Goal: Register for event/course

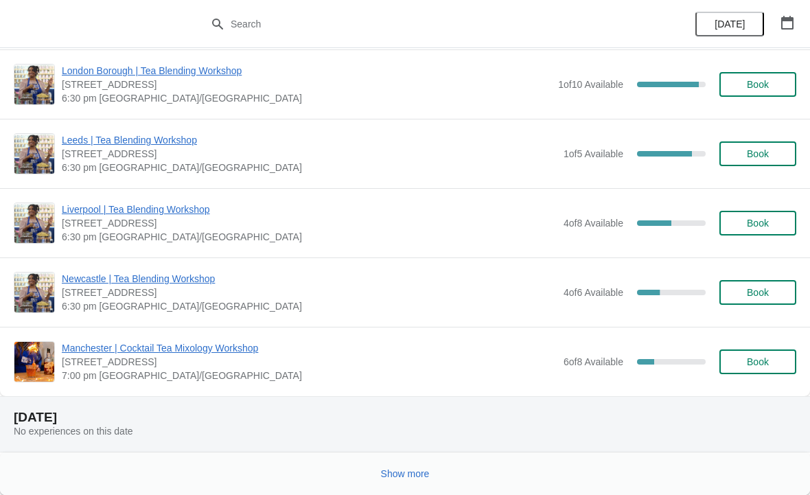
scroll to position [1773, 0]
click at [413, 477] on span "Show more" at bounding box center [405, 473] width 49 height 11
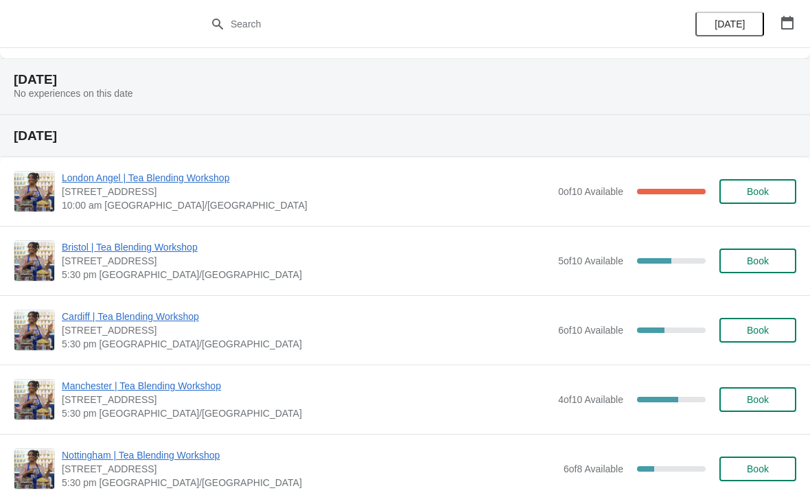
scroll to position [2186, 0]
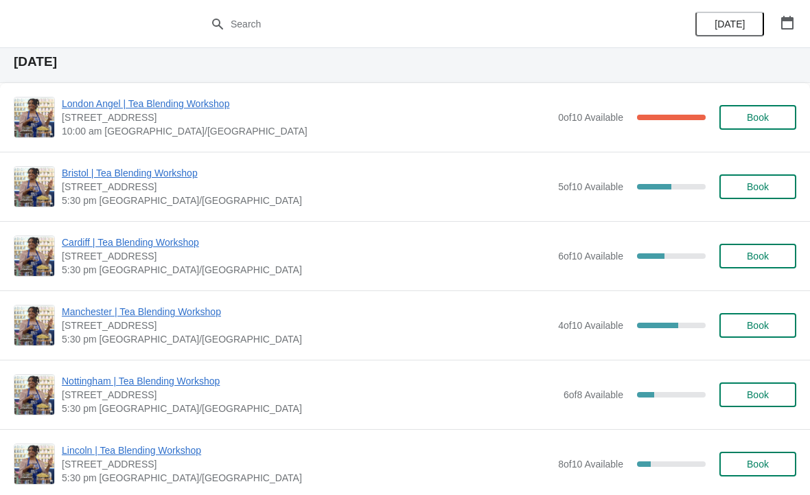
click at [53, 102] on img at bounding box center [34, 118] width 40 height 40
click at [88, 98] on span "London Angel | Tea Blending Workshop" at bounding box center [307, 104] width 490 height 14
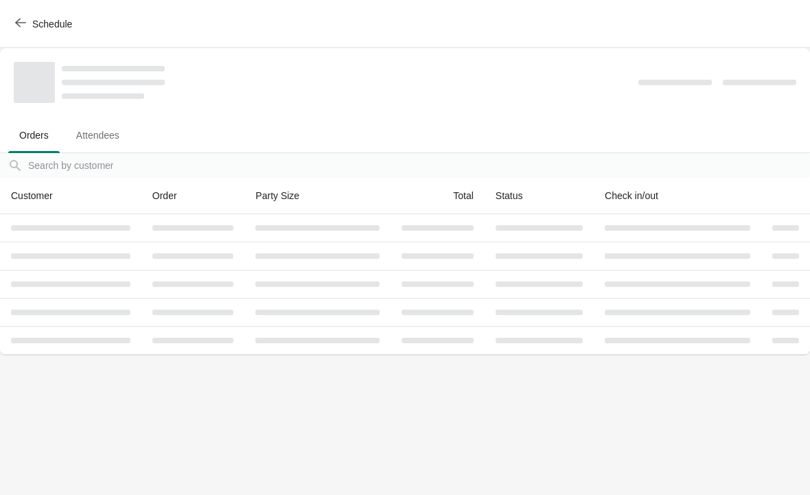
scroll to position [0, 0]
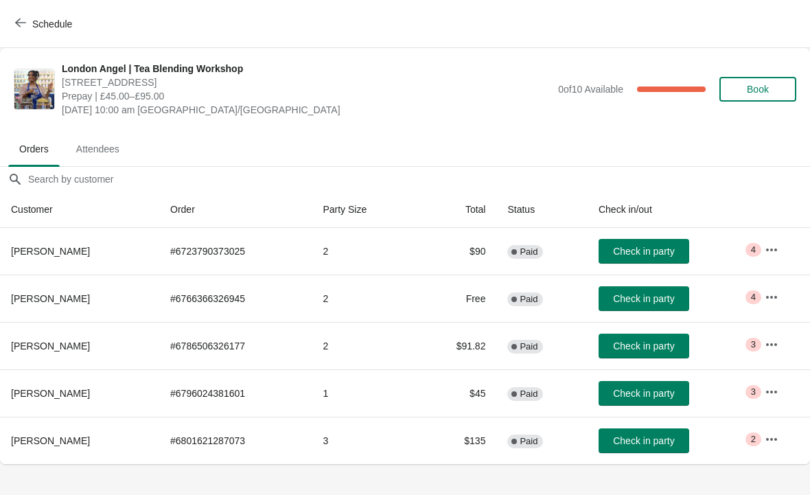
click at [771, 249] on icon "button" at bounding box center [772, 250] width 14 height 14
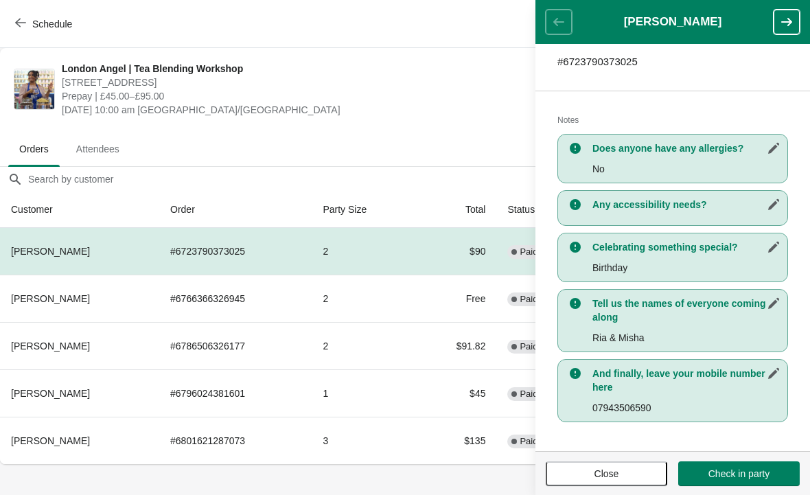
scroll to position [234, 0]
click at [779, 29] on button "button" at bounding box center [787, 22] width 26 height 25
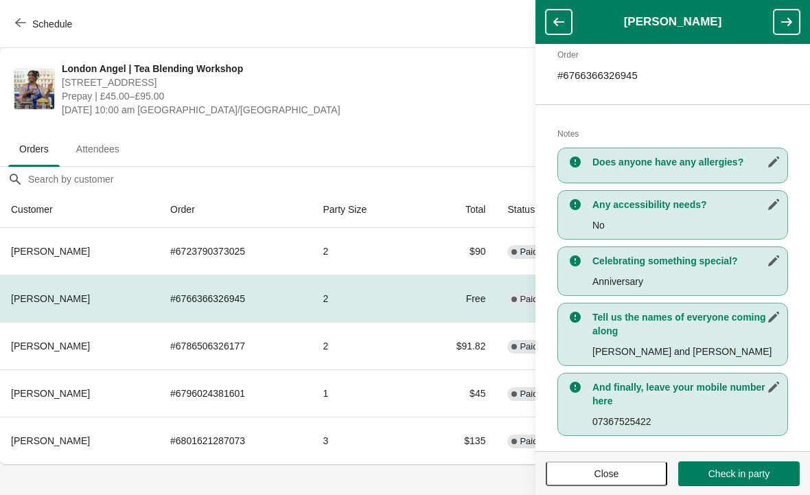
click at [789, 25] on icon "button" at bounding box center [787, 22] width 11 height 8
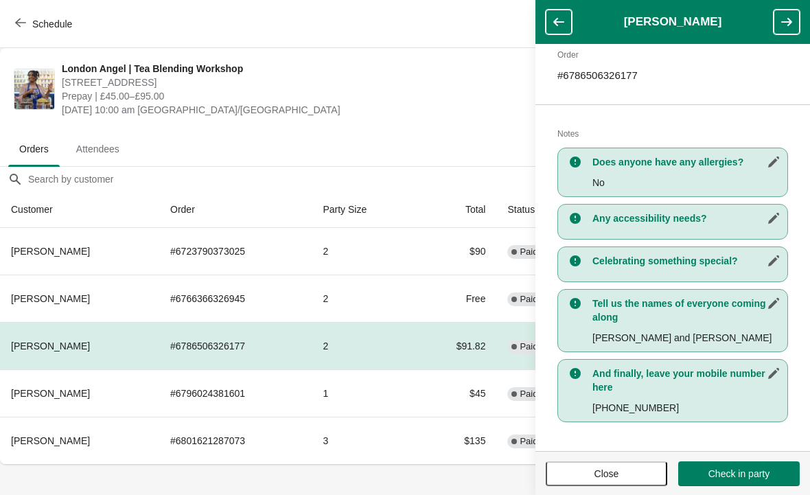
scroll to position [220, 0]
click at [785, 16] on icon "button" at bounding box center [787, 22] width 14 height 14
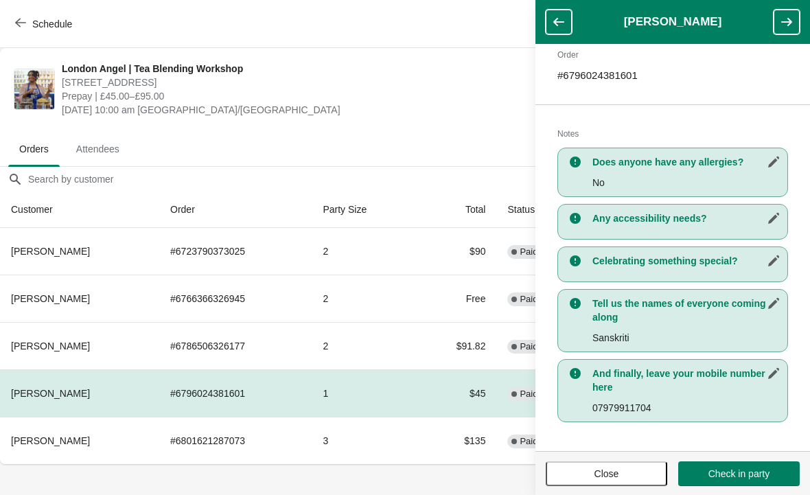
click at [783, 27] on icon "button" at bounding box center [787, 22] width 14 height 14
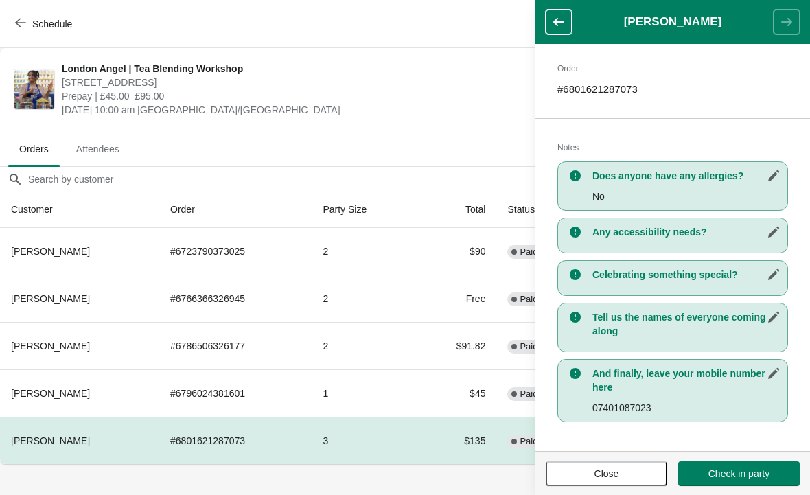
scroll to position [207, 0]
click at [313, 84] on span "[STREET_ADDRESS]" at bounding box center [307, 83] width 490 height 14
click at [600, 484] on button "Close" at bounding box center [607, 474] width 122 height 25
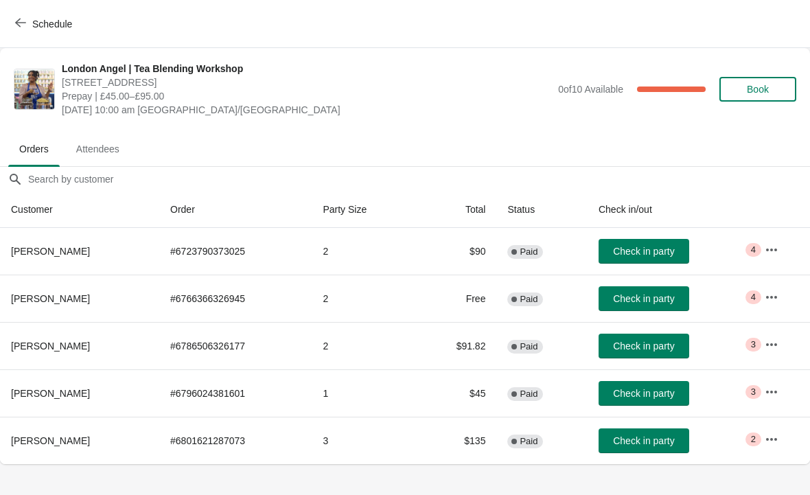
click at [30, 23] on span "Schedule" at bounding box center [45, 23] width 54 height 13
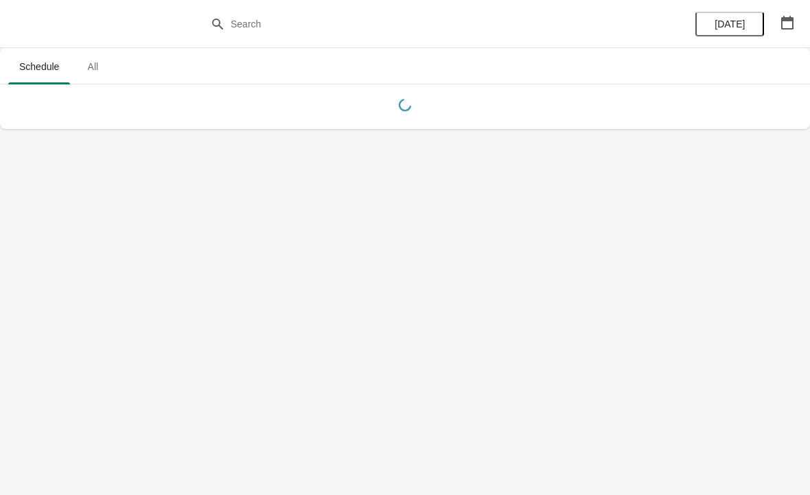
click at [103, 67] on span "All" at bounding box center [93, 66] width 34 height 25
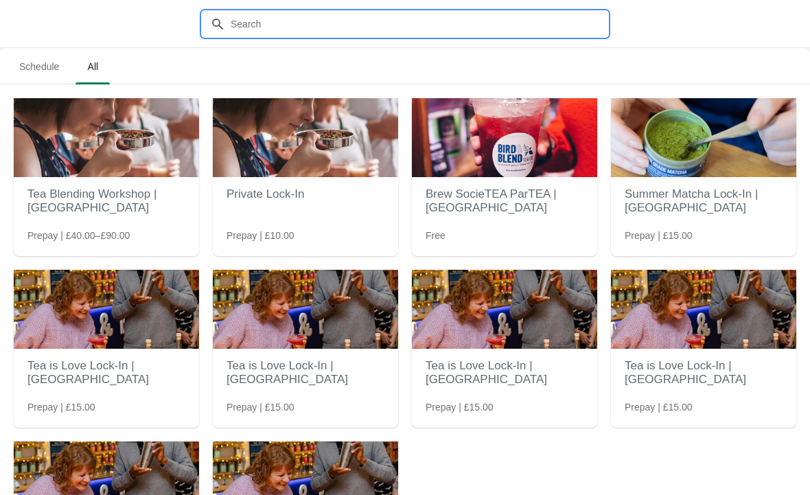
click at [295, 22] on input "text" at bounding box center [419, 24] width 378 height 25
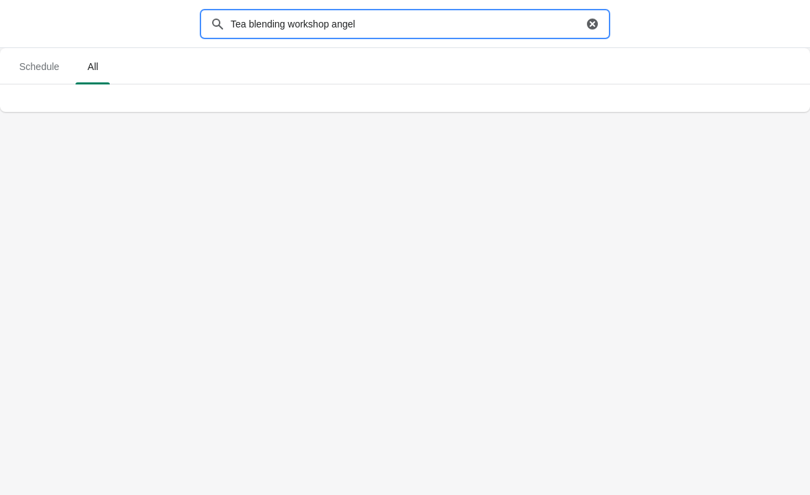
click at [398, 23] on input "Tea blending workshop angel" at bounding box center [406, 24] width 353 height 25
click at [327, 25] on input "Tea blending workshop angel" at bounding box center [406, 24] width 353 height 25
type input "angel"
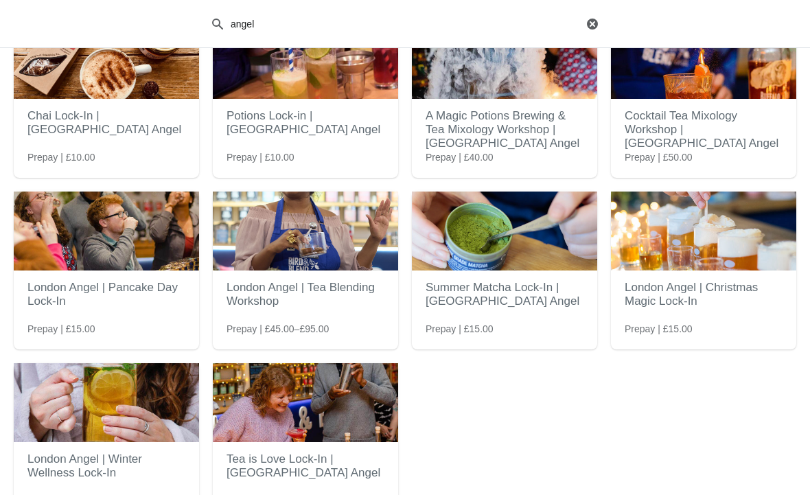
scroll to position [80, 0]
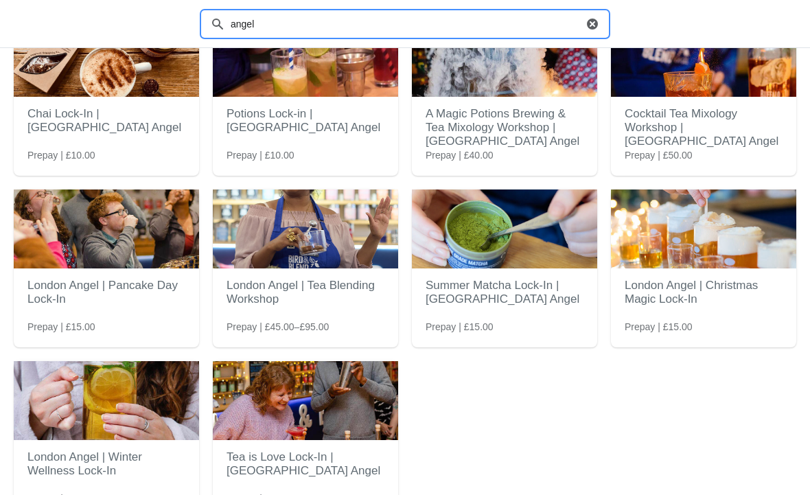
click at [313, 300] on h2 "London Angel | Tea Blending Workshop" at bounding box center [306, 292] width 158 height 41
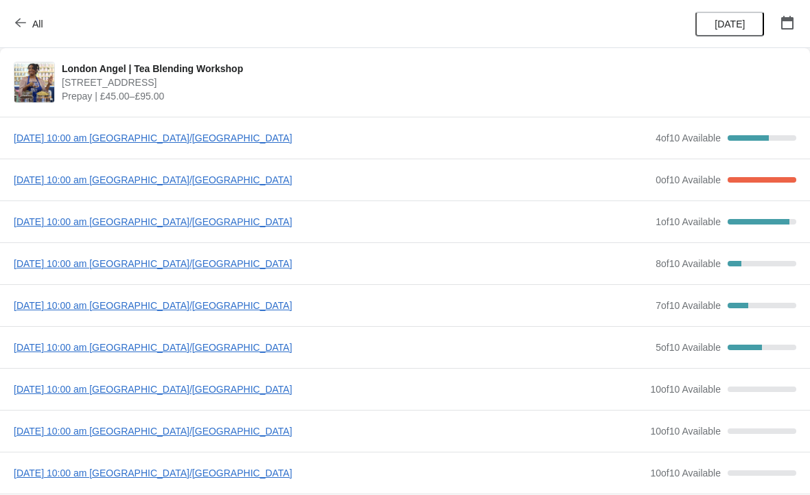
click at [51, 218] on span "Sunday, October 26, 2025 | 10:00 am Europe/London" at bounding box center [331, 222] width 635 height 14
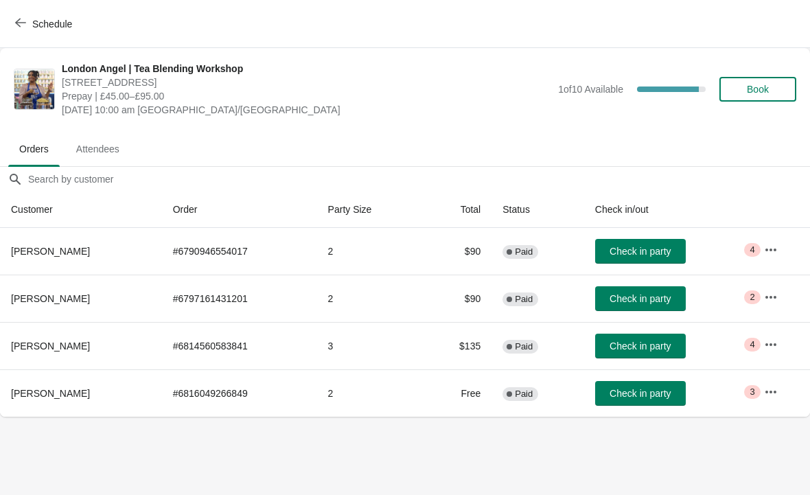
click at [25, 24] on icon "button" at bounding box center [20, 22] width 11 height 11
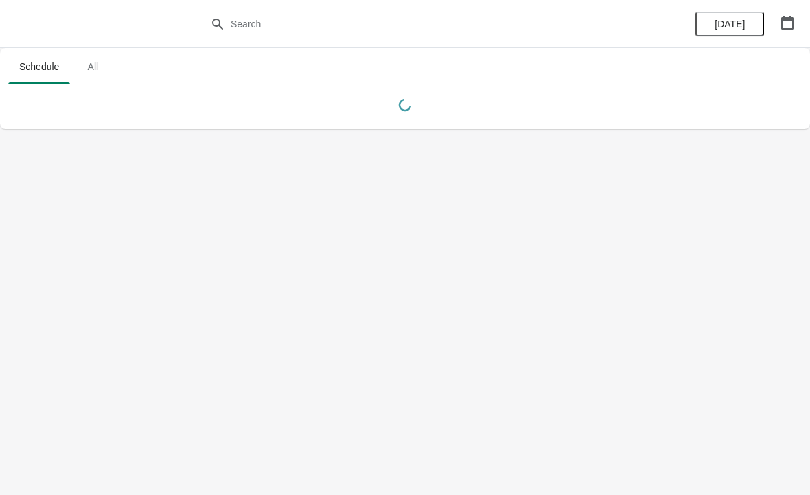
click at [98, 57] on span "All" at bounding box center [93, 66] width 34 height 25
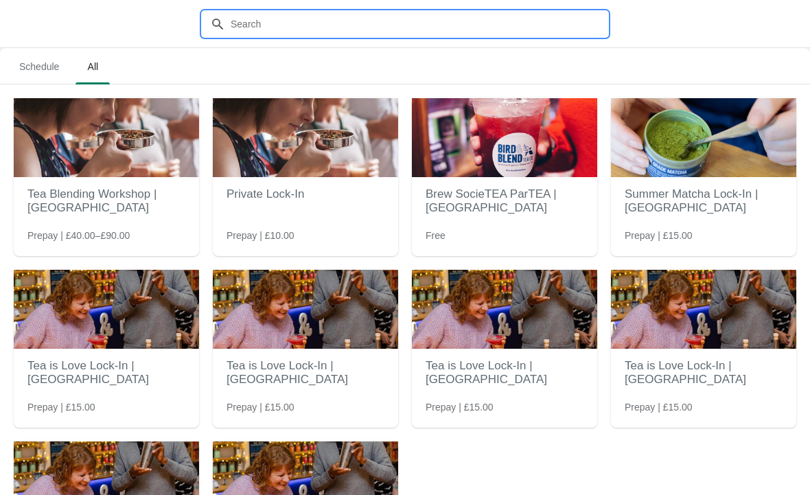
click at [343, 17] on input "text" at bounding box center [419, 24] width 378 height 25
type input "Angel"
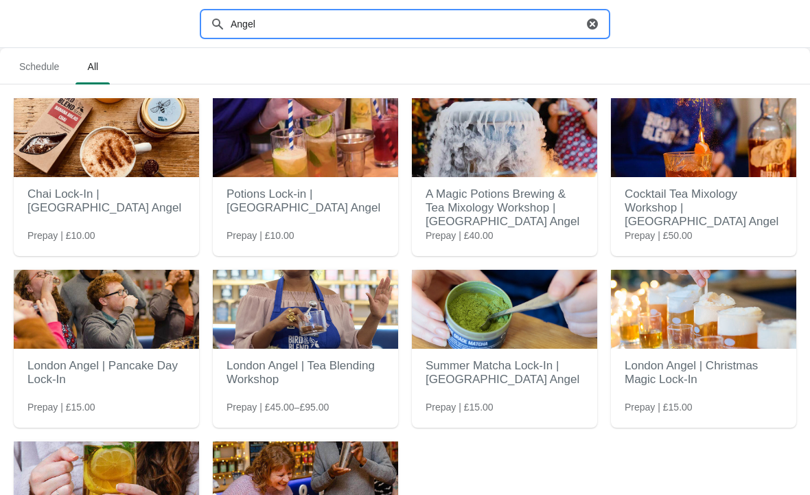
click at [308, 363] on h2 "London Angel | Tea Blending Workshop" at bounding box center [306, 372] width 158 height 41
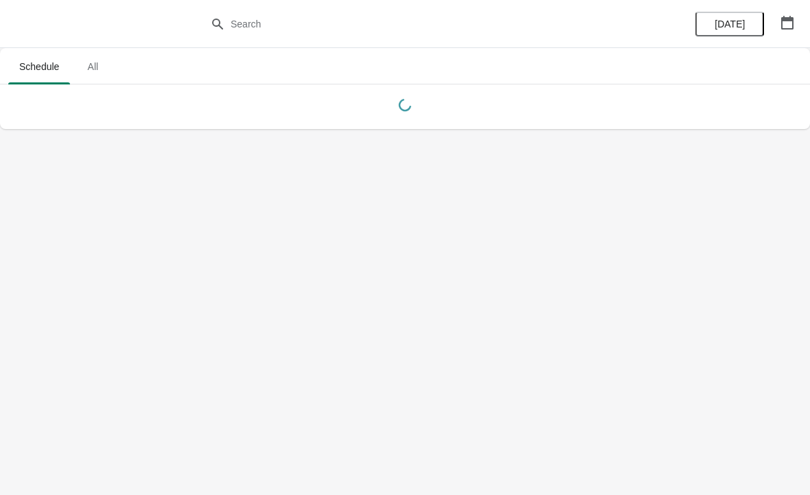
click at [112, 58] on button "All" at bounding box center [93, 67] width 40 height 36
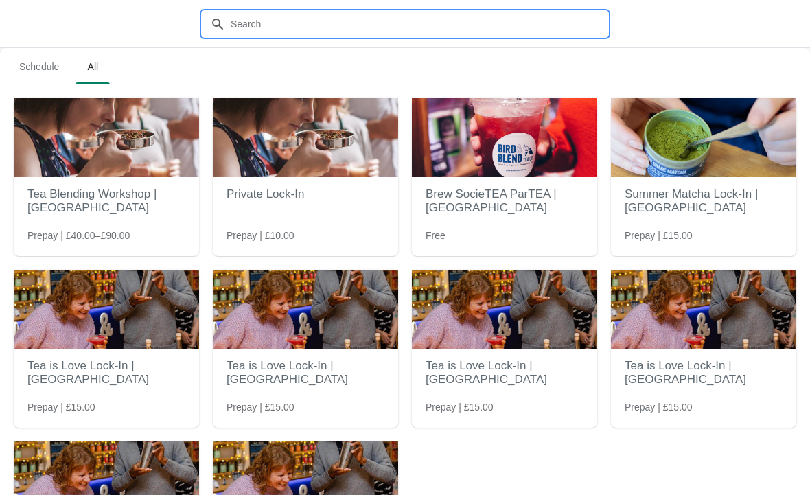
click at [311, 18] on input "text" at bounding box center [419, 24] width 378 height 25
type input "Angel"
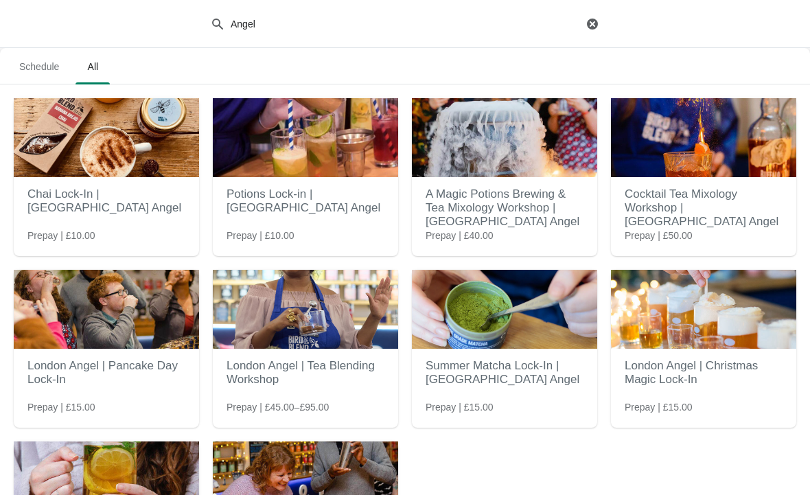
click at [288, 396] on div "London Angel | Tea Blending Workshop Prepay | £45.00–£95.00" at bounding box center [305, 338] width 185 height 137
